Goal: Find specific page/section: Find specific page/section

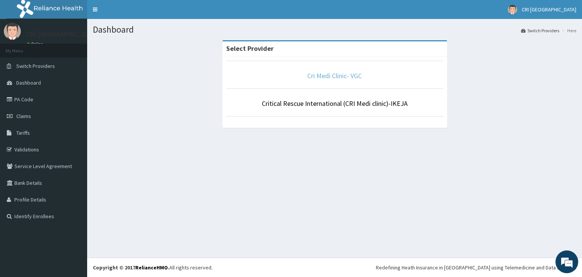
click at [328, 73] on link "Cri Medi Clinic- VGC" at bounding box center [334, 75] width 55 height 9
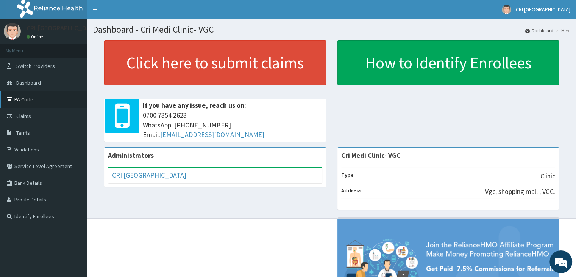
click at [32, 99] on link "PA Code" at bounding box center [43, 99] width 87 height 17
